Goal: Find specific page/section: Find specific page/section

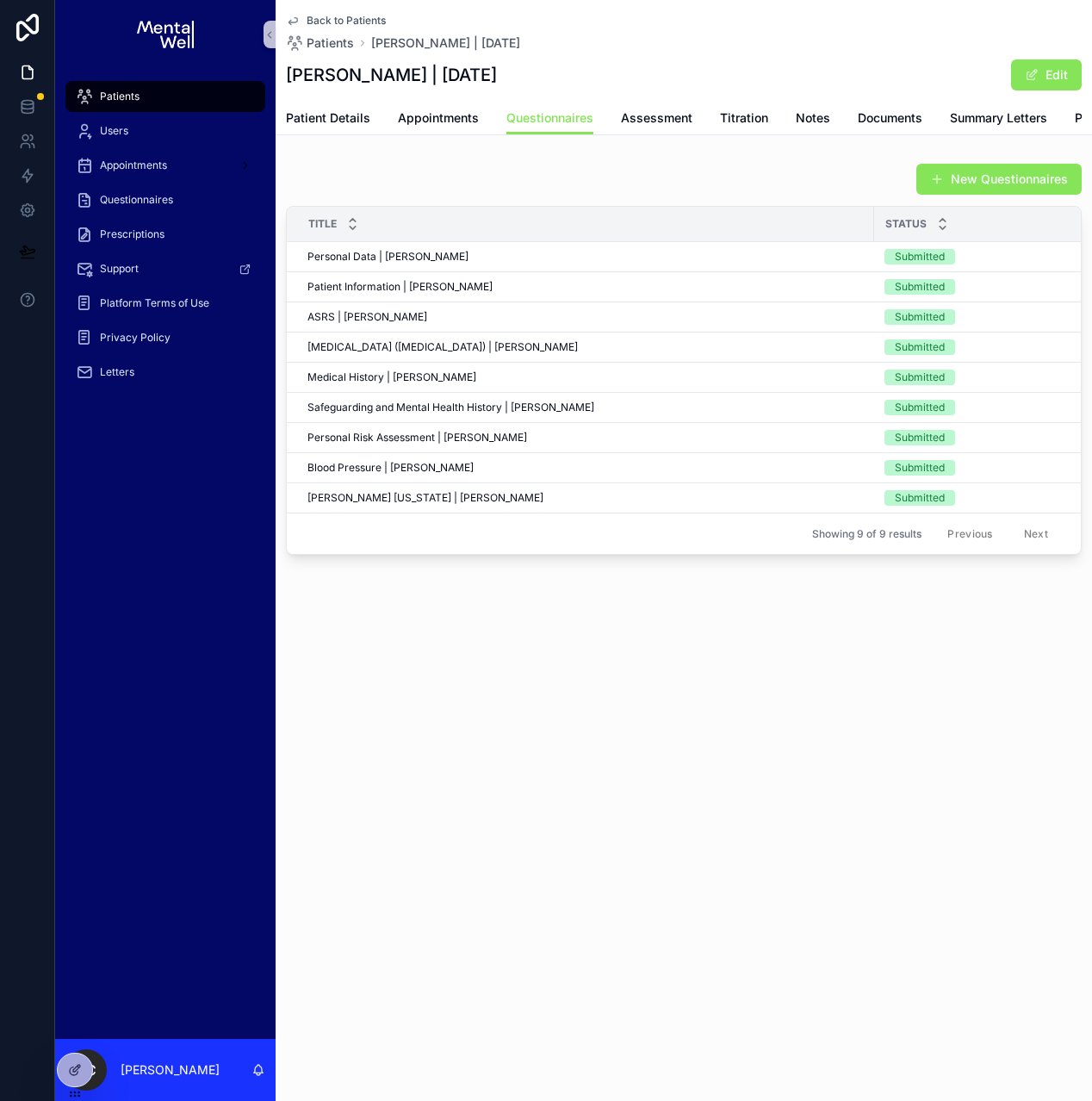
click at [139, 107] on div "Patients" at bounding box center [165, 96] width 179 height 27
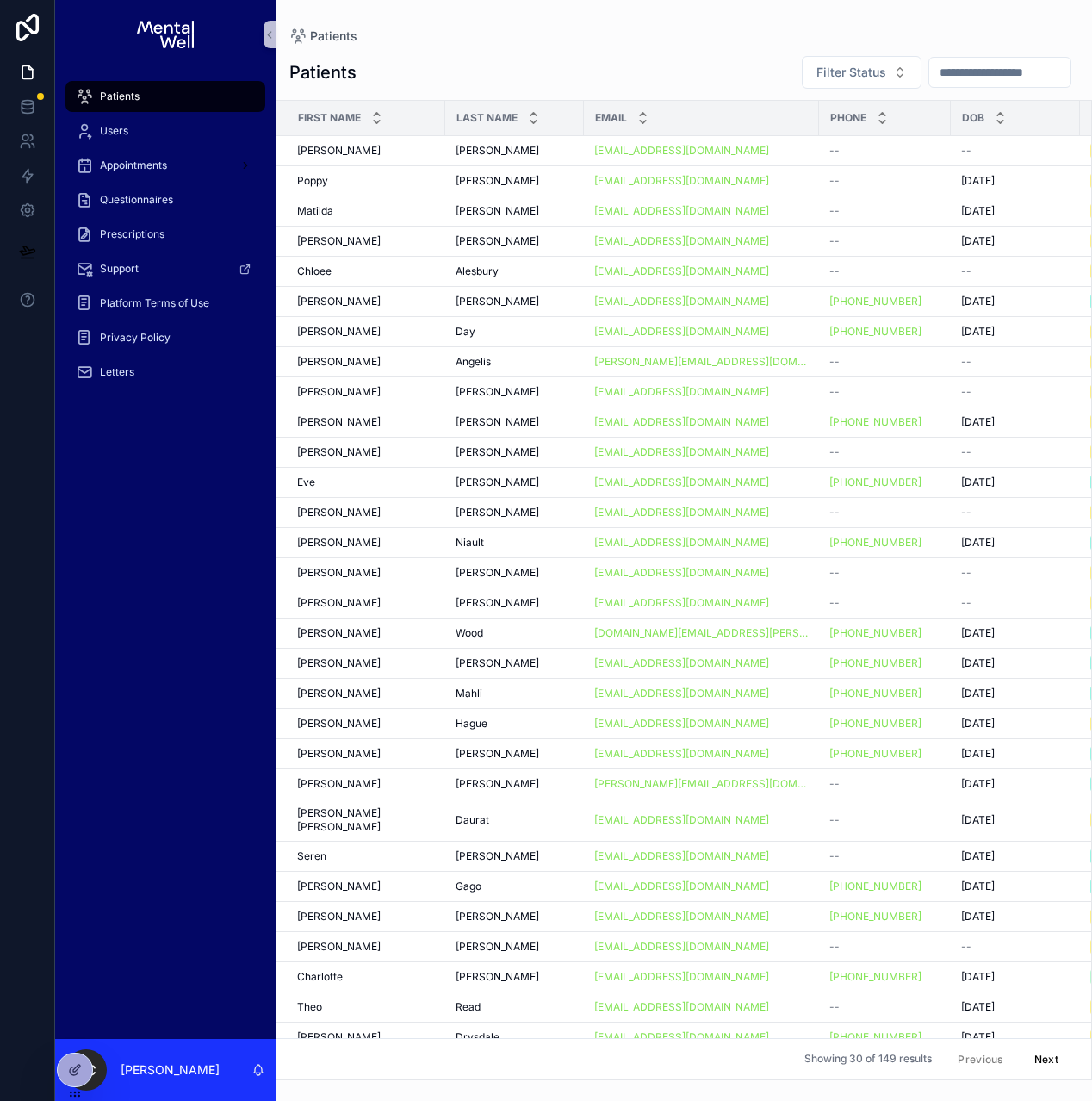
click at [965, 66] on input "scrollable content" at bounding box center [1000, 71] width 141 height 24
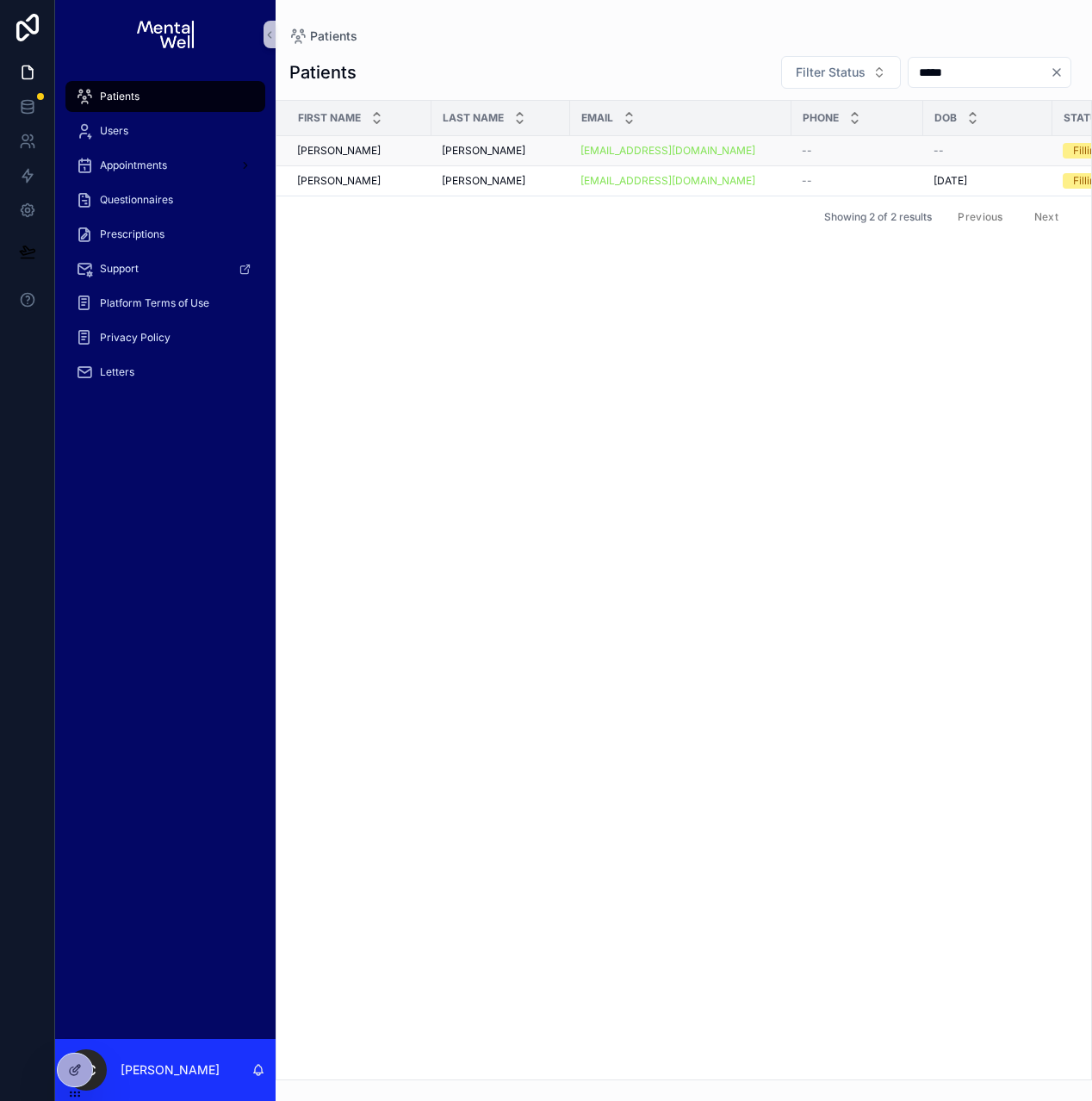
type input "*****"
click at [520, 161] on td "[PERSON_NAME] [PERSON_NAME]" at bounding box center [501, 151] width 139 height 30
click at [521, 155] on div "[PERSON_NAME] [PERSON_NAME]" at bounding box center [501, 151] width 118 height 14
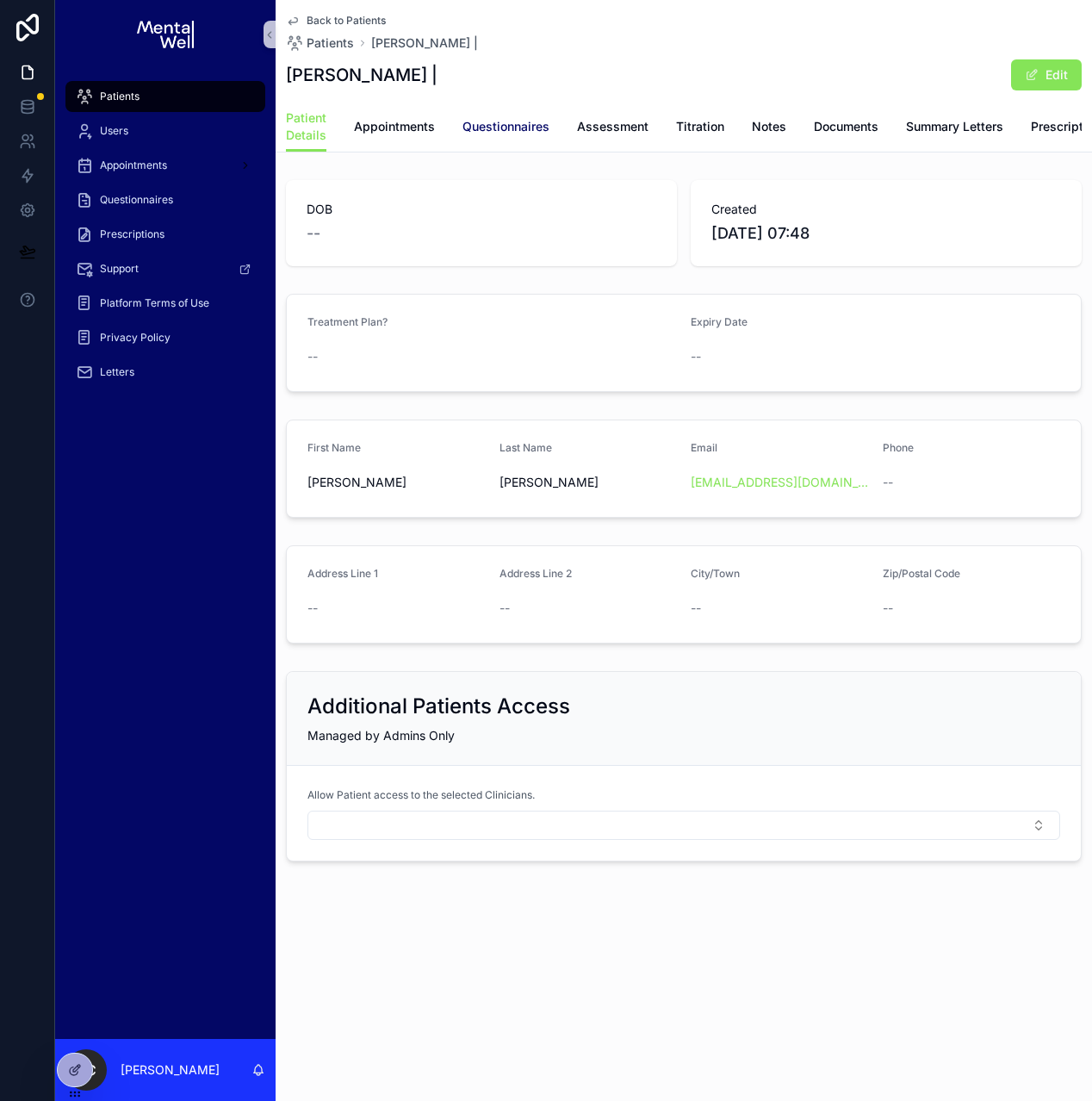
click at [493, 136] on link "Questionnaires" at bounding box center [505, 128] width 87 height 34
